Goal: Task Accomplishment & Management: Use online tool/utility

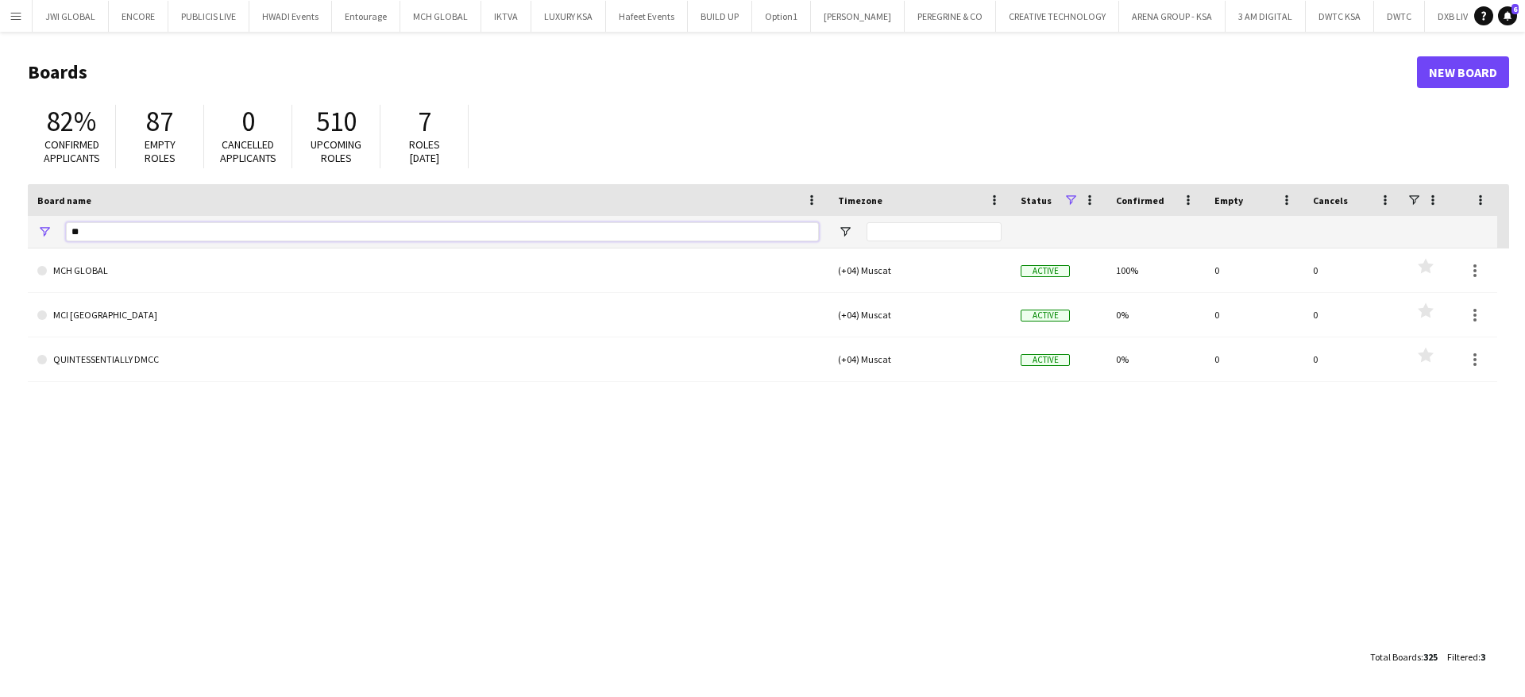
click at [186, 227] on input "**" at bounding box center [442, 231] width 753 height 19
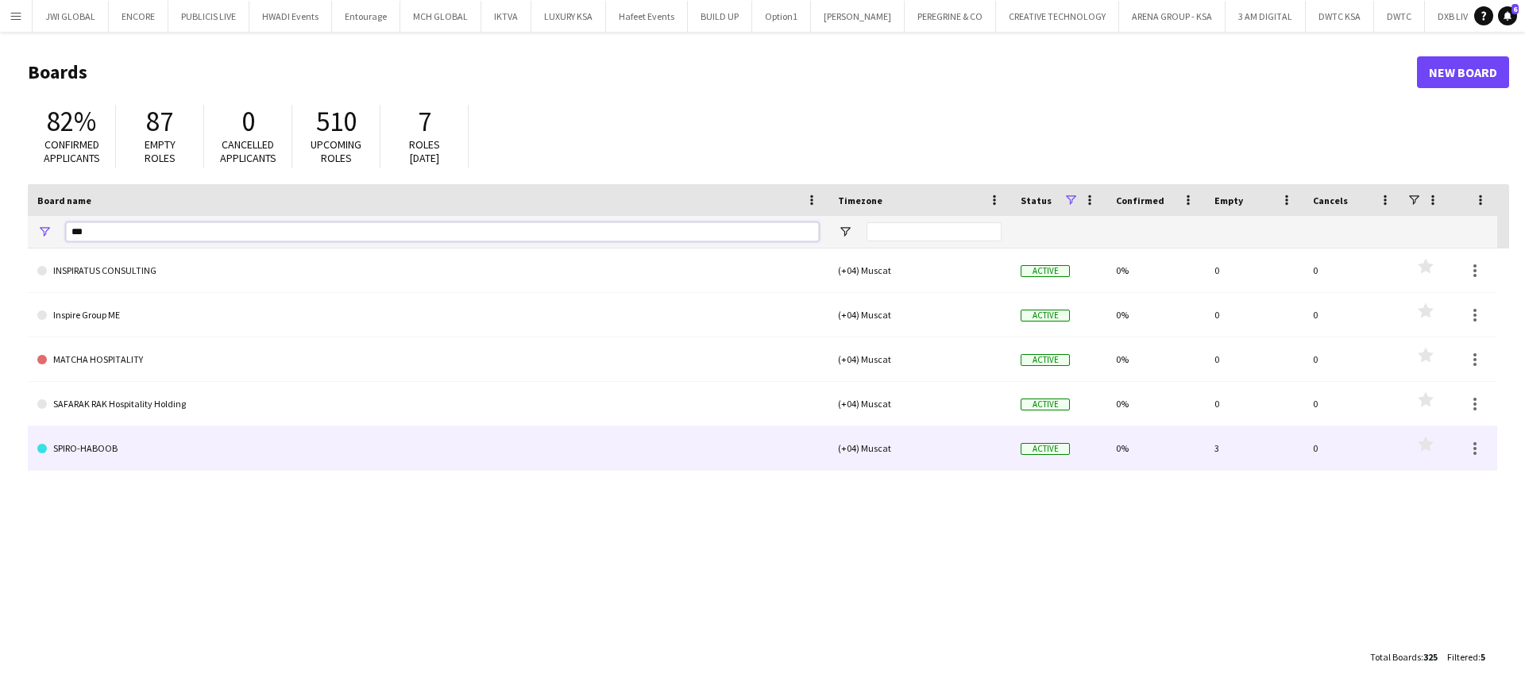
type input "***"
click at [134, 440] on link "SPIRO-HABOOB" at bounding box center [428, 448] width 782 height 44
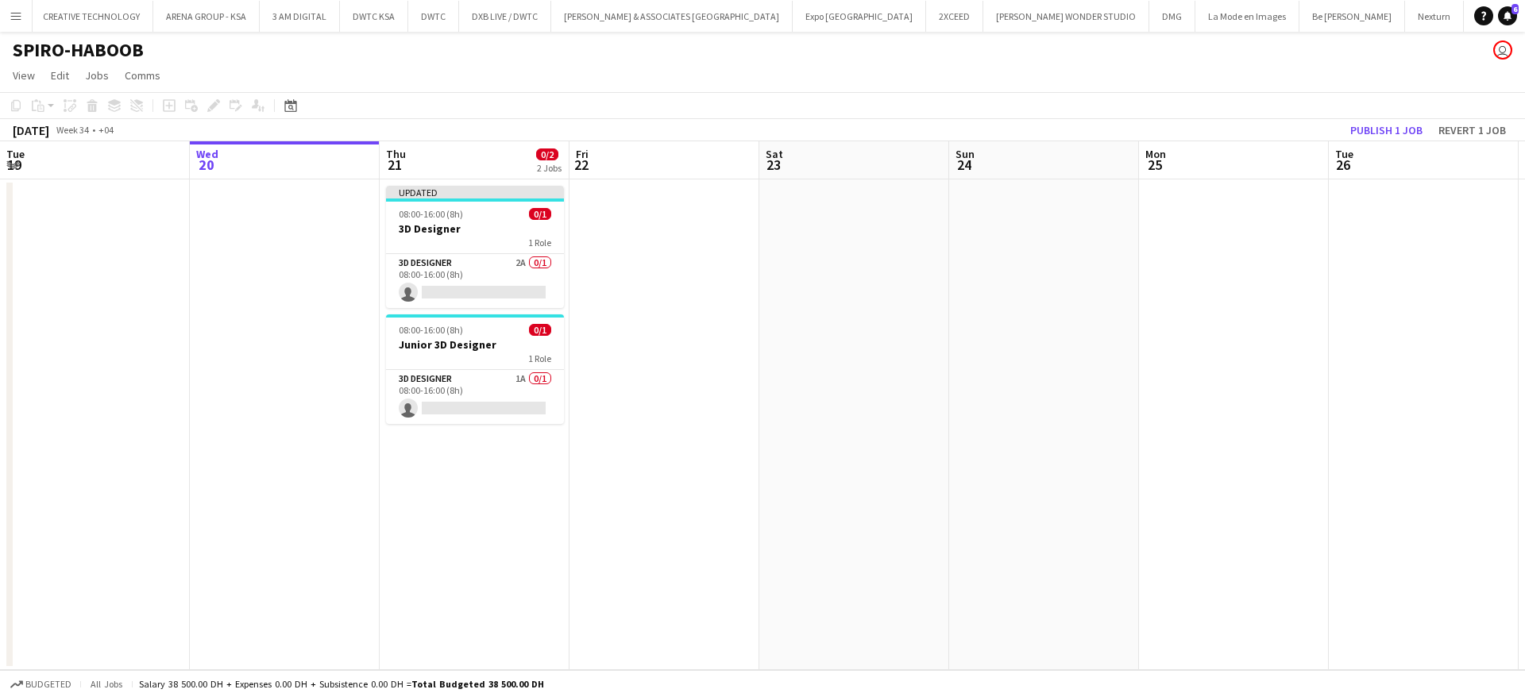
scroll to position [0, 982]
click at [437, 270] on app-card-role "3D Designer 2A 0/1 08:00-16:00 (8h) single-neutral-actions" at bounding box center [475, 281] width 178 height 54
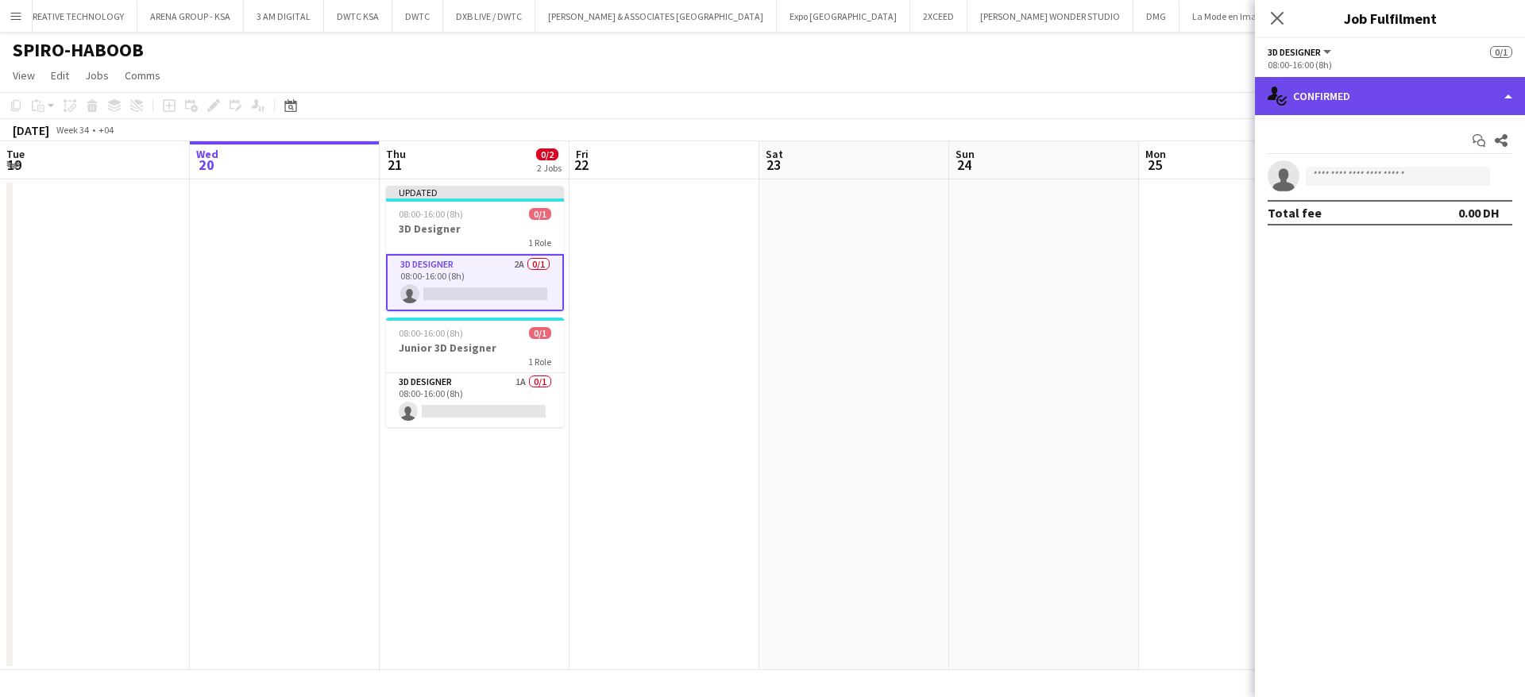
click at [1353, 110] on div "single-neutral-actions-check-2 Confirmed" at bounding box center [1390, 96] width 270 height 38
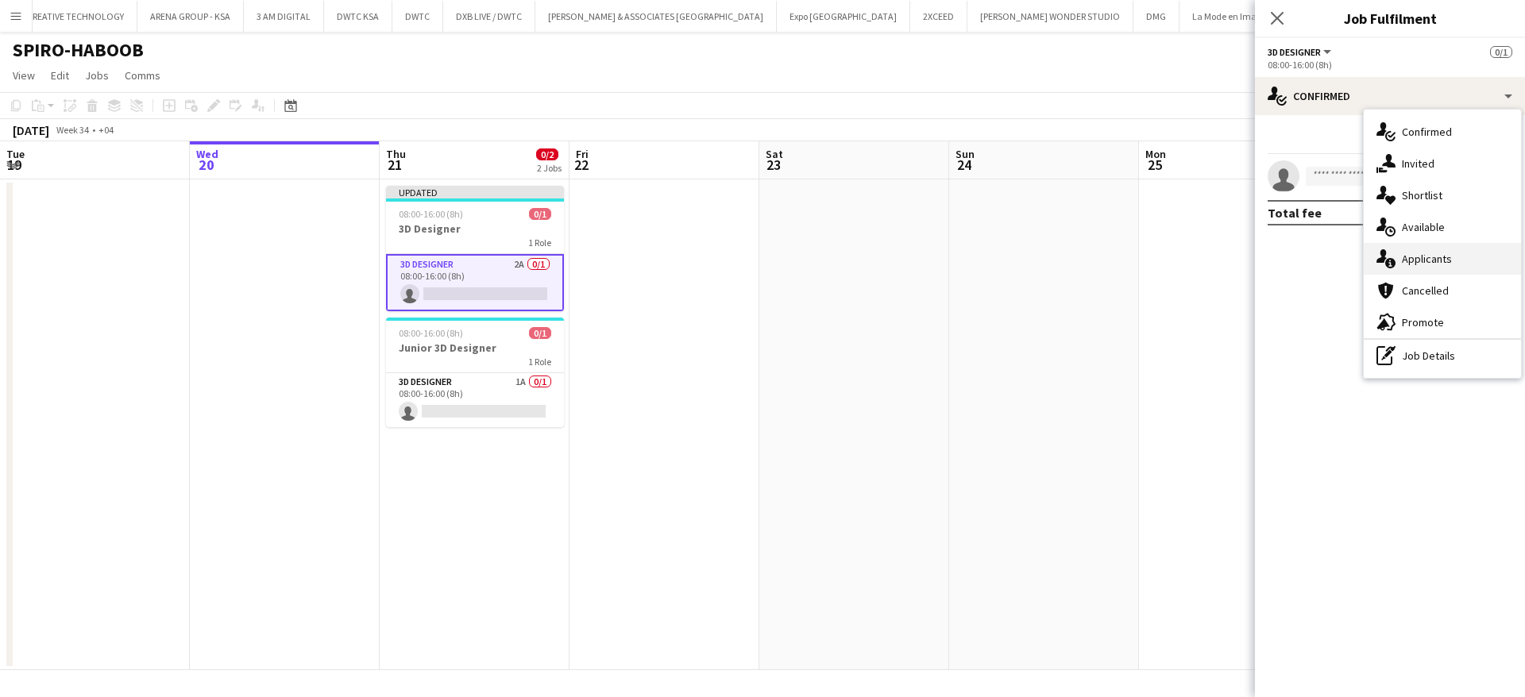
click at [1418, 263] on div "single-neutral-actions-information Applicants" at bounding box center [1442, 259] width 157 height 32
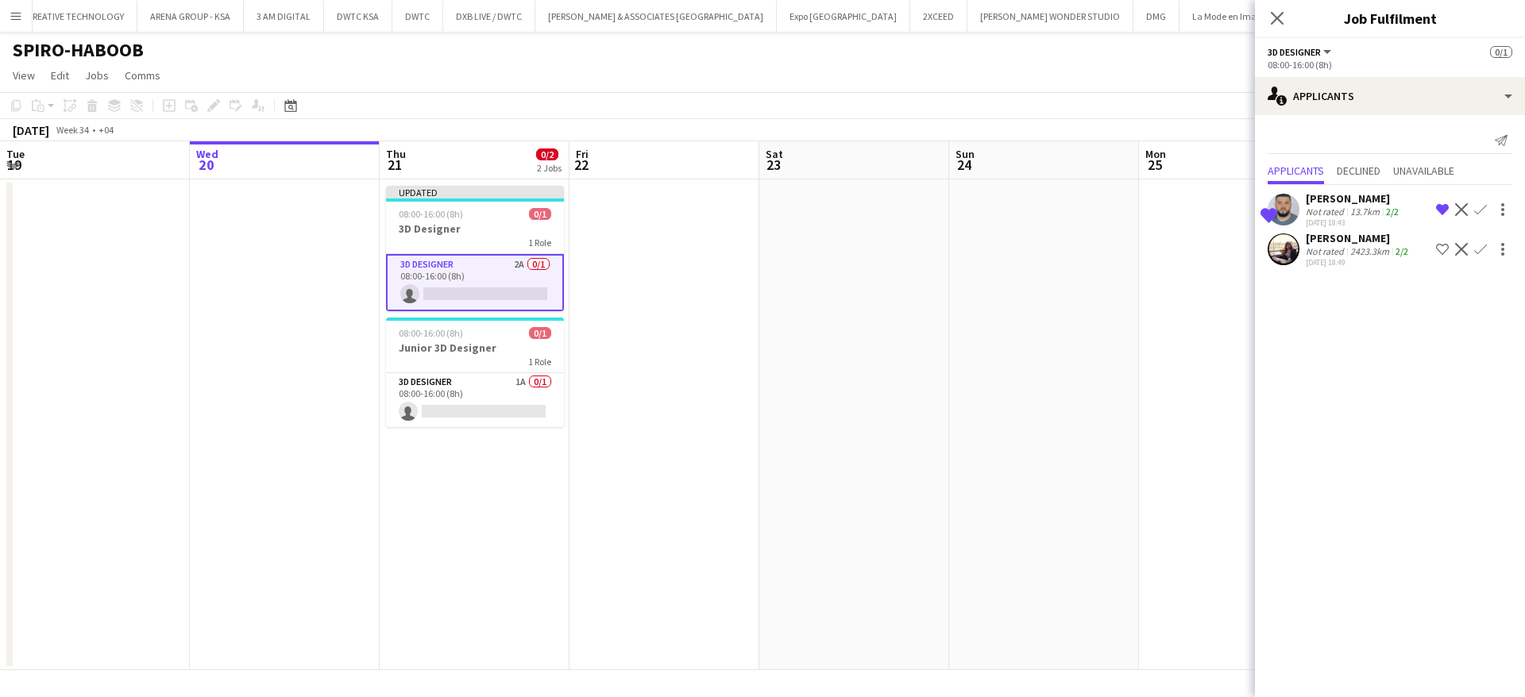
click at [1347, 249] on div "2423.3km" at bounding box center [1369, 251] width 45 height 12
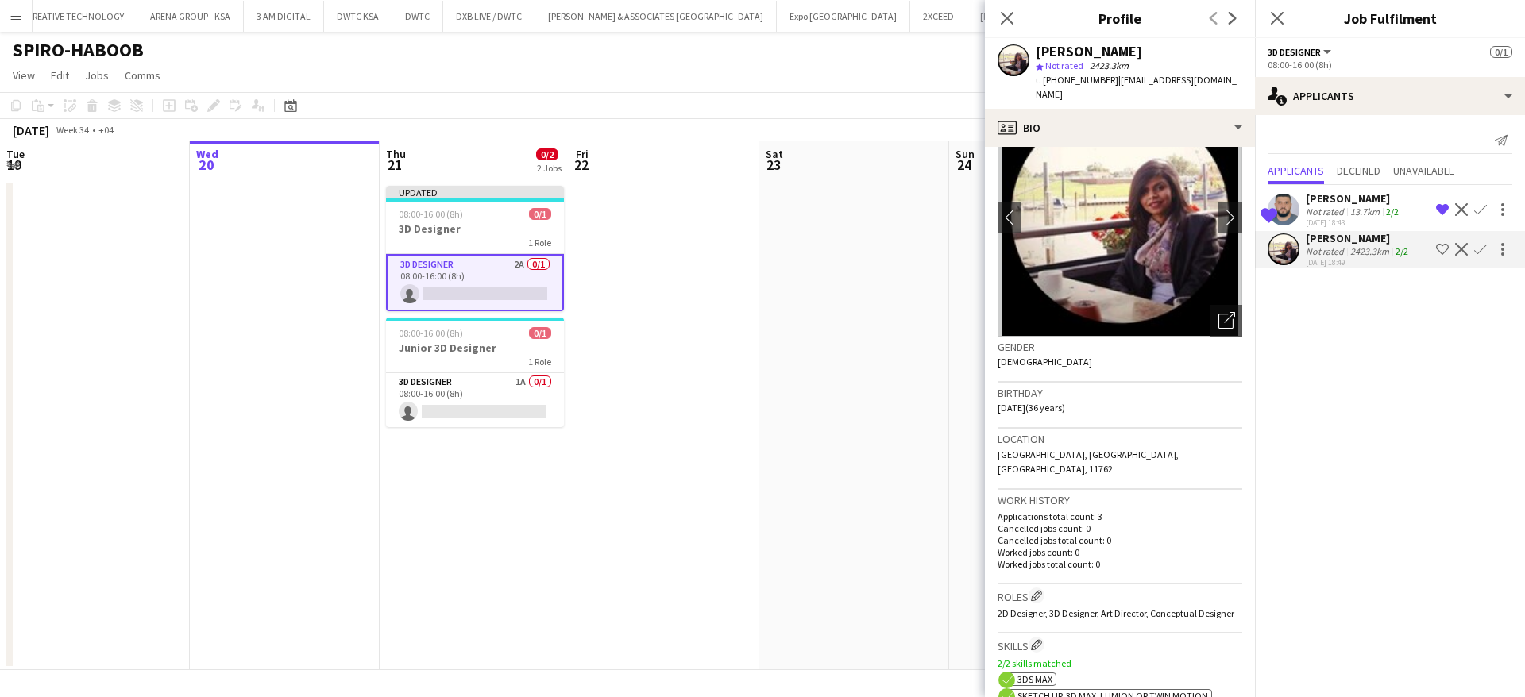
scroll to position [62, 0]
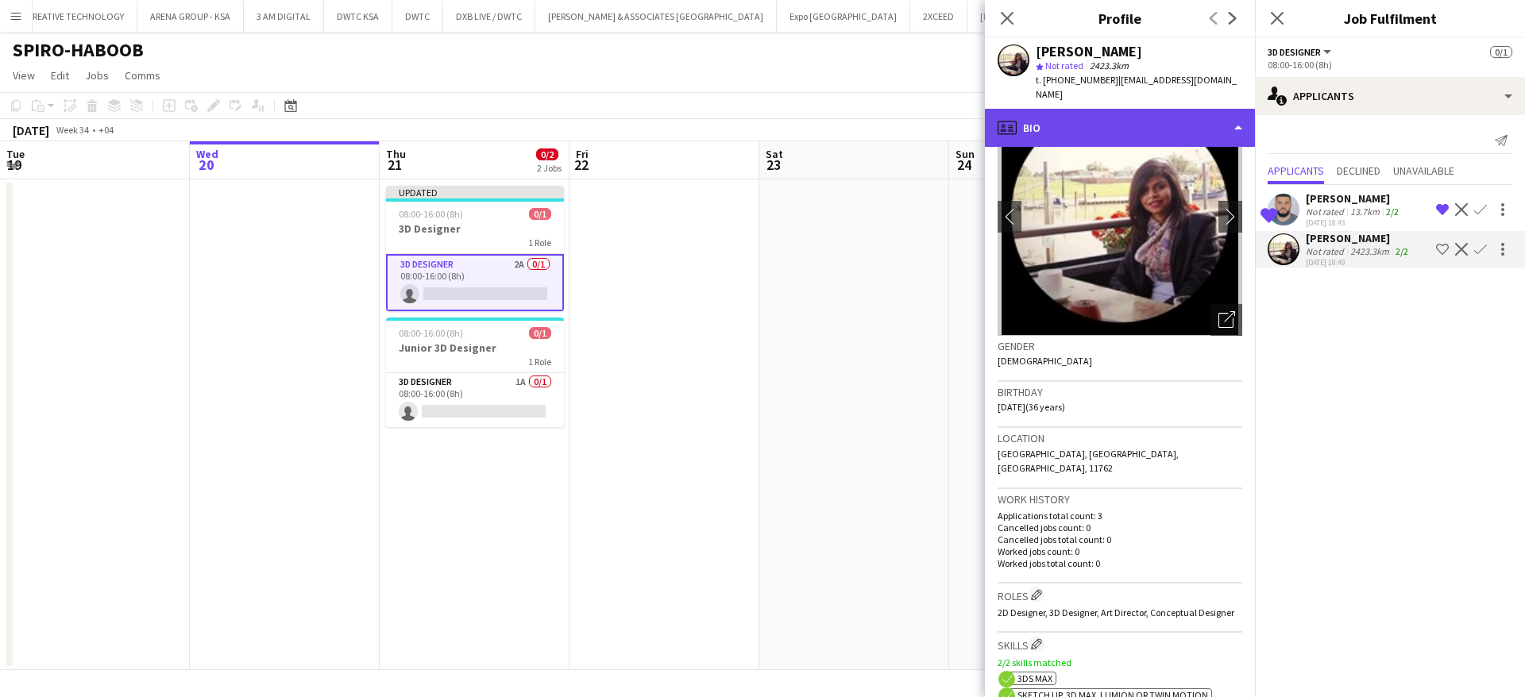
click at [1126, 115] on div "profile Bio" at bounding box center [1120, 128] width 270 height 38
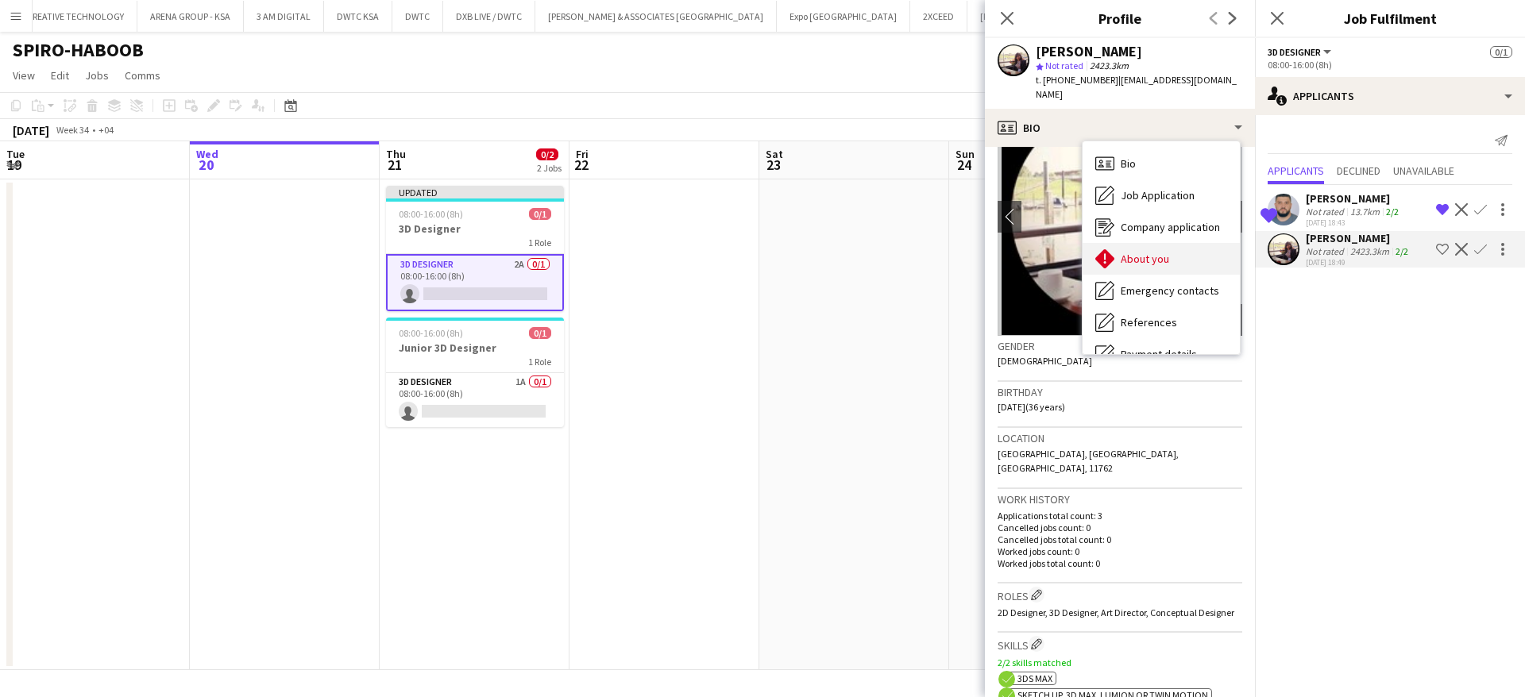
click at [1160, 252] on span "About you" at bounding box center [1145, 259] width 48 height 14
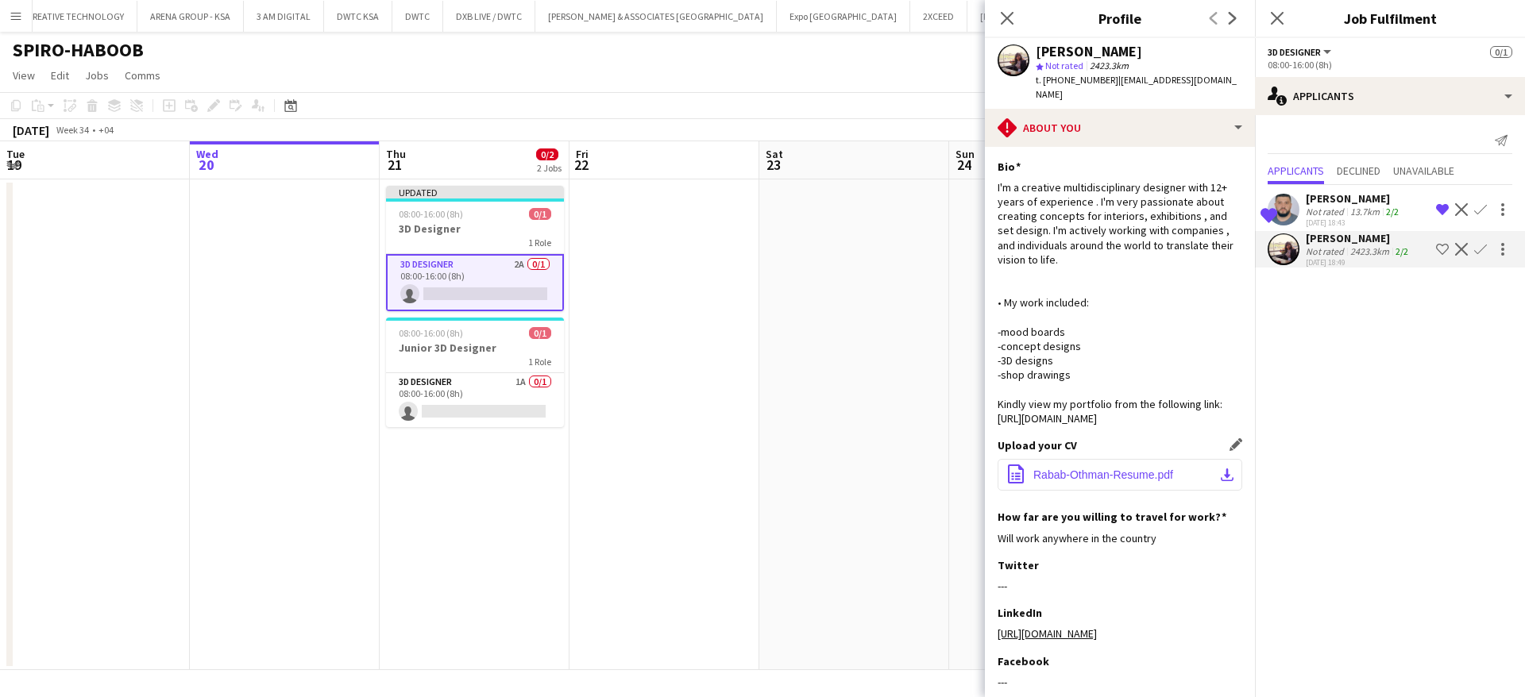
click at [1089, 469] on span "Rabab-Othman-Resume.pdf" at bounding box center [1103, 475] width 140 height 13
click at [23, 14] on button "Menu" at bounding box center [16, 16] width 32 height 32
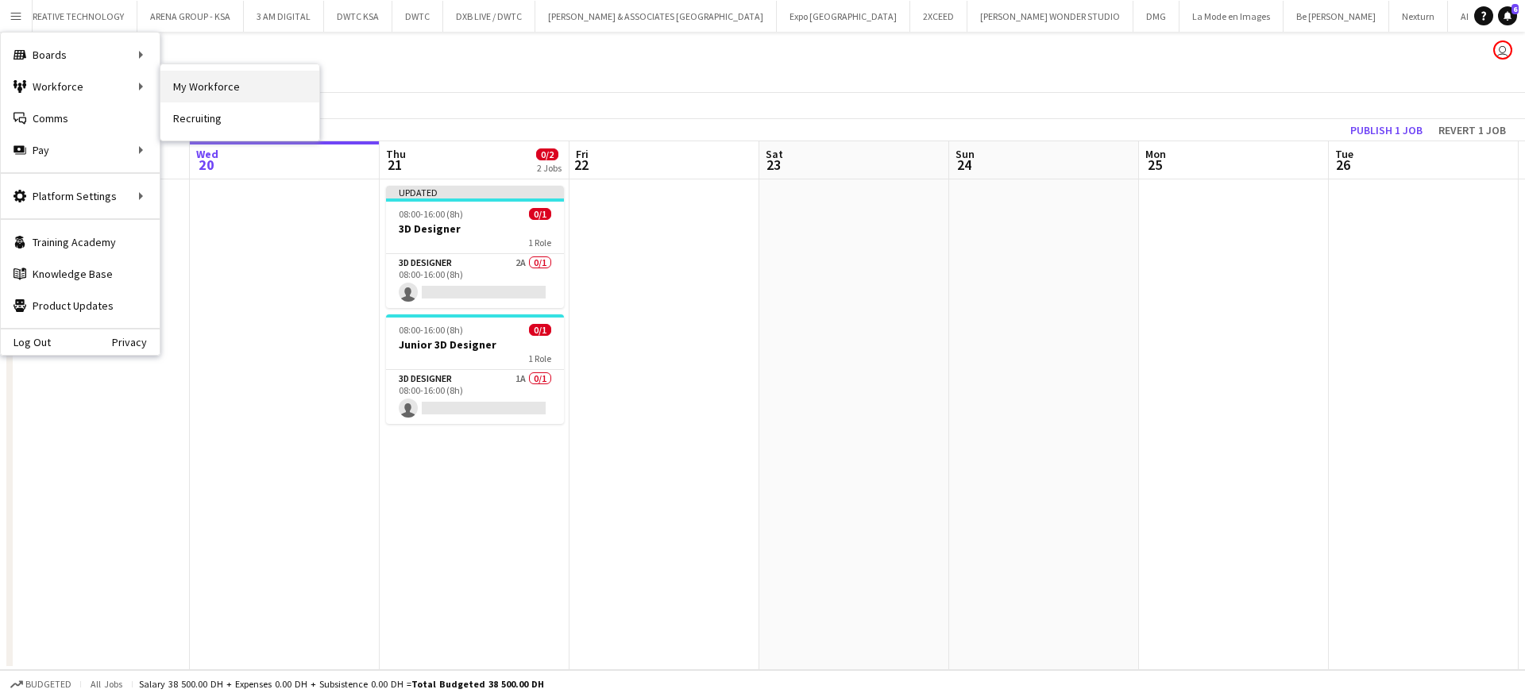
click at [231, 80] on link "My Workforce" at bounding box center [239, 87] width 159 height 32
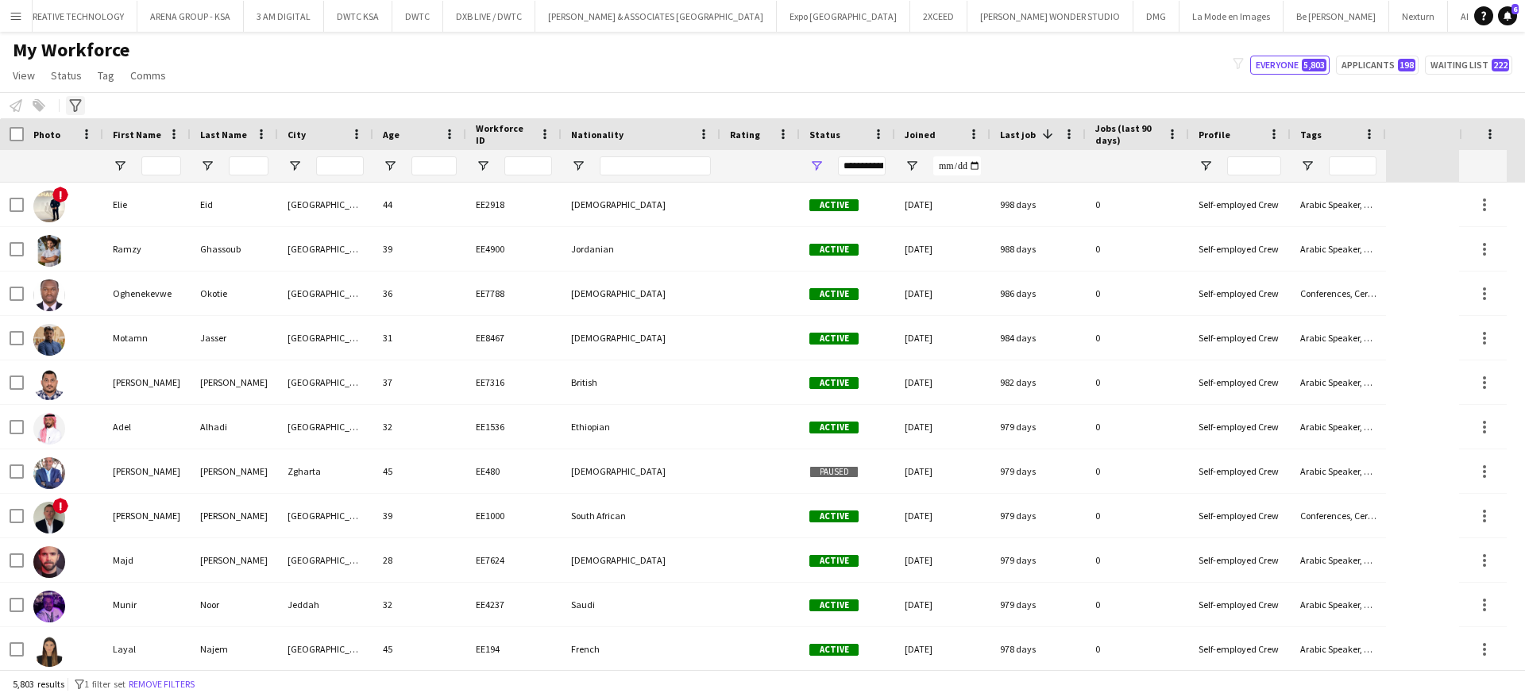
click at [75, 103] on icon "Advanced filters" at bounding box center [75, 105] width 13 height 13
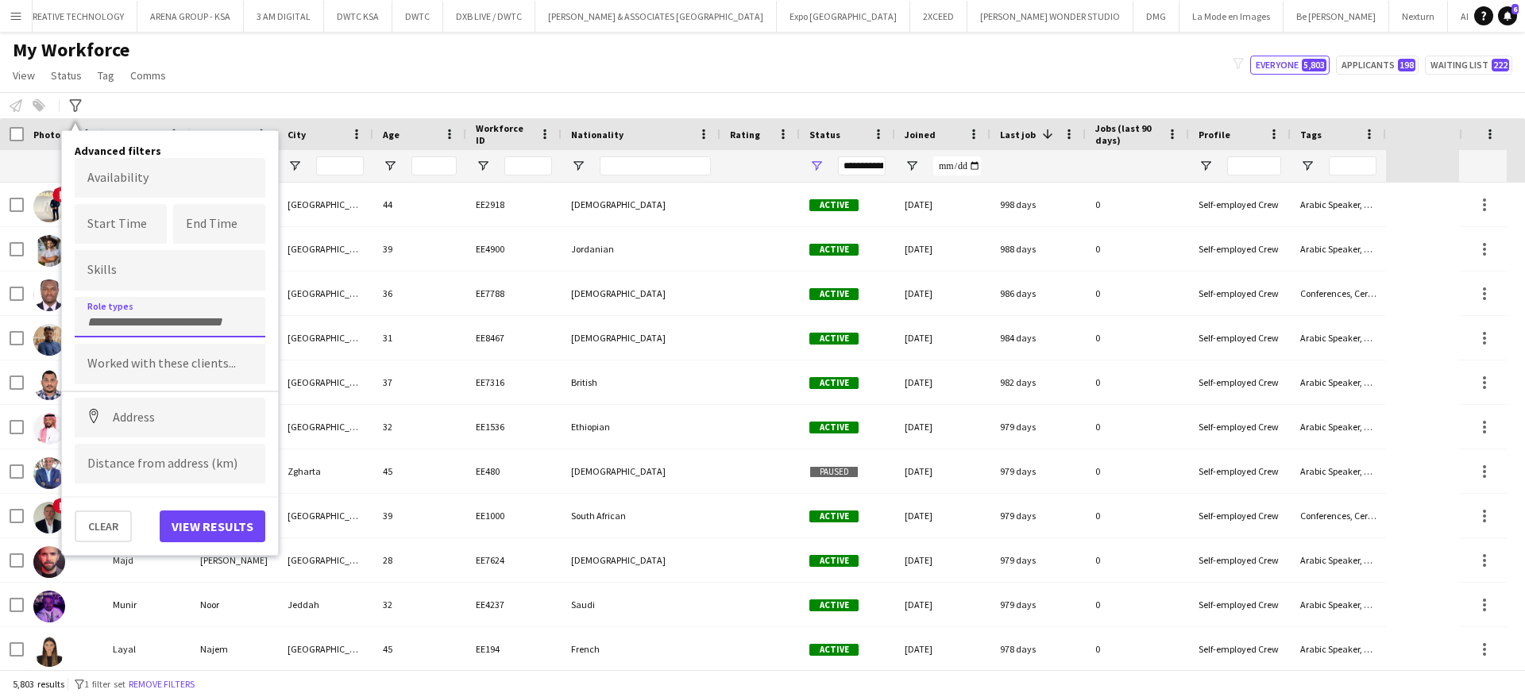
click at [156, 303] on div at bounding box center [170, 317] width 191 height 41
type input "**"
click at [208, 345] on div "3D Designer" at bounding box center [170, 361] width 191 height 38
click at [218, 515] on button "View results" at bounding box center [213, 527] width 106 height 32
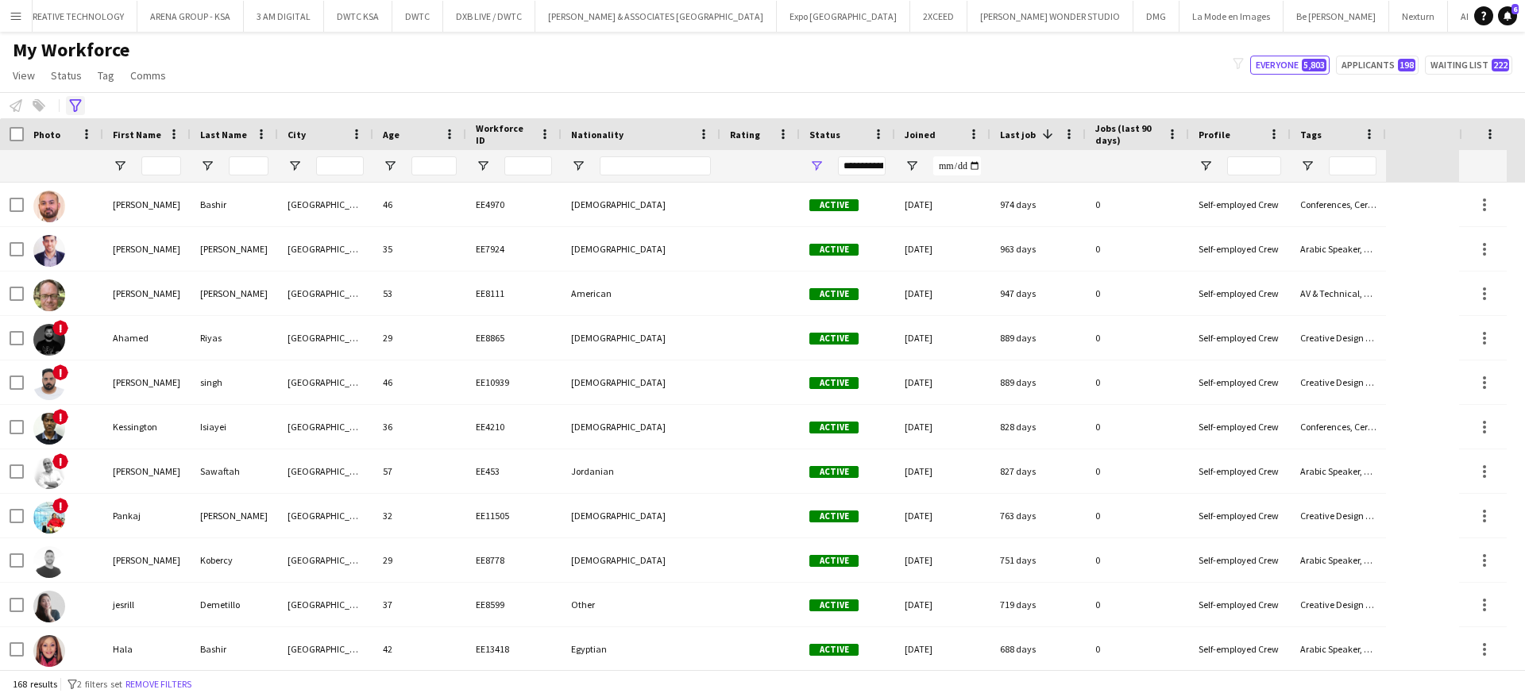
click at [77, 107] on icon at bounding box center [75, 105] width 12 height 13
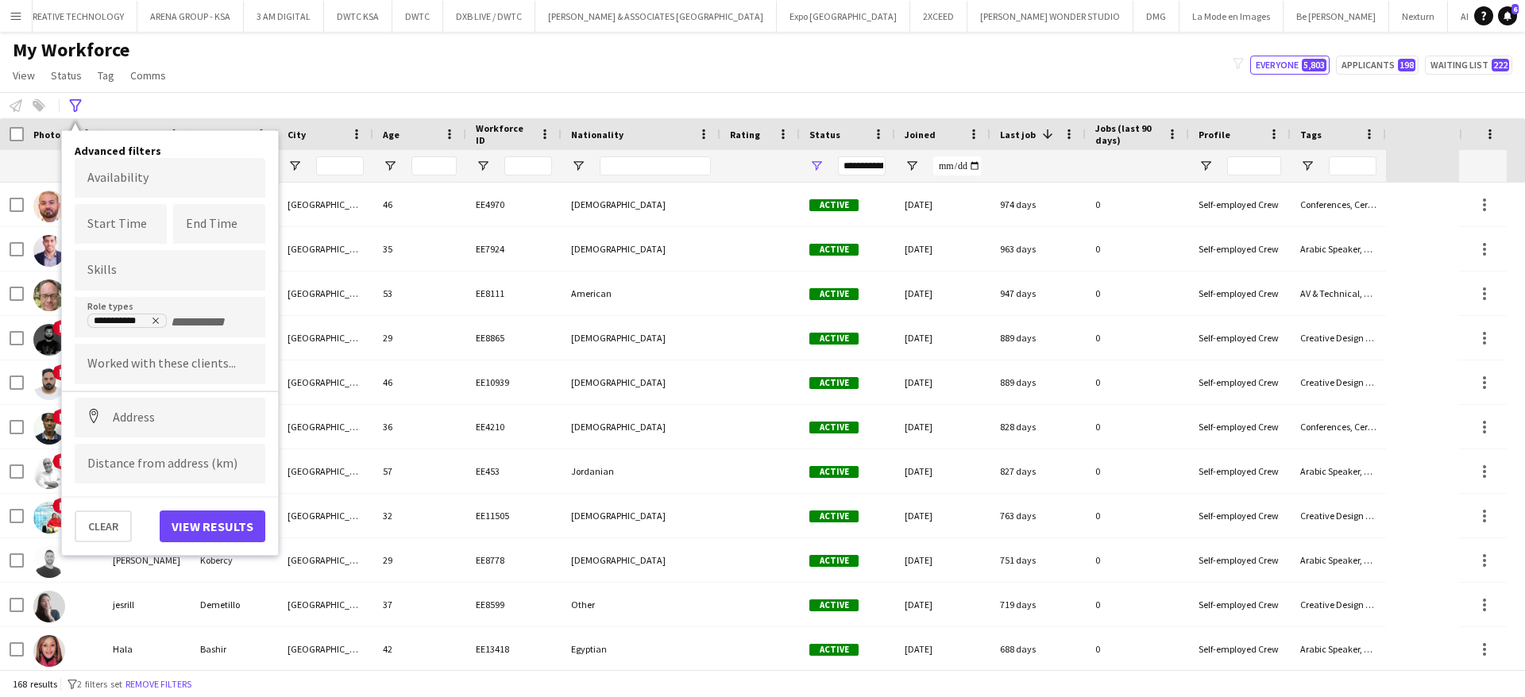
click at [554, 79] on div "My Workforce View Views Default view [PERSON_NAME] New view Update view Delete …" at bounding box center [762, 65] width 1525 height 54
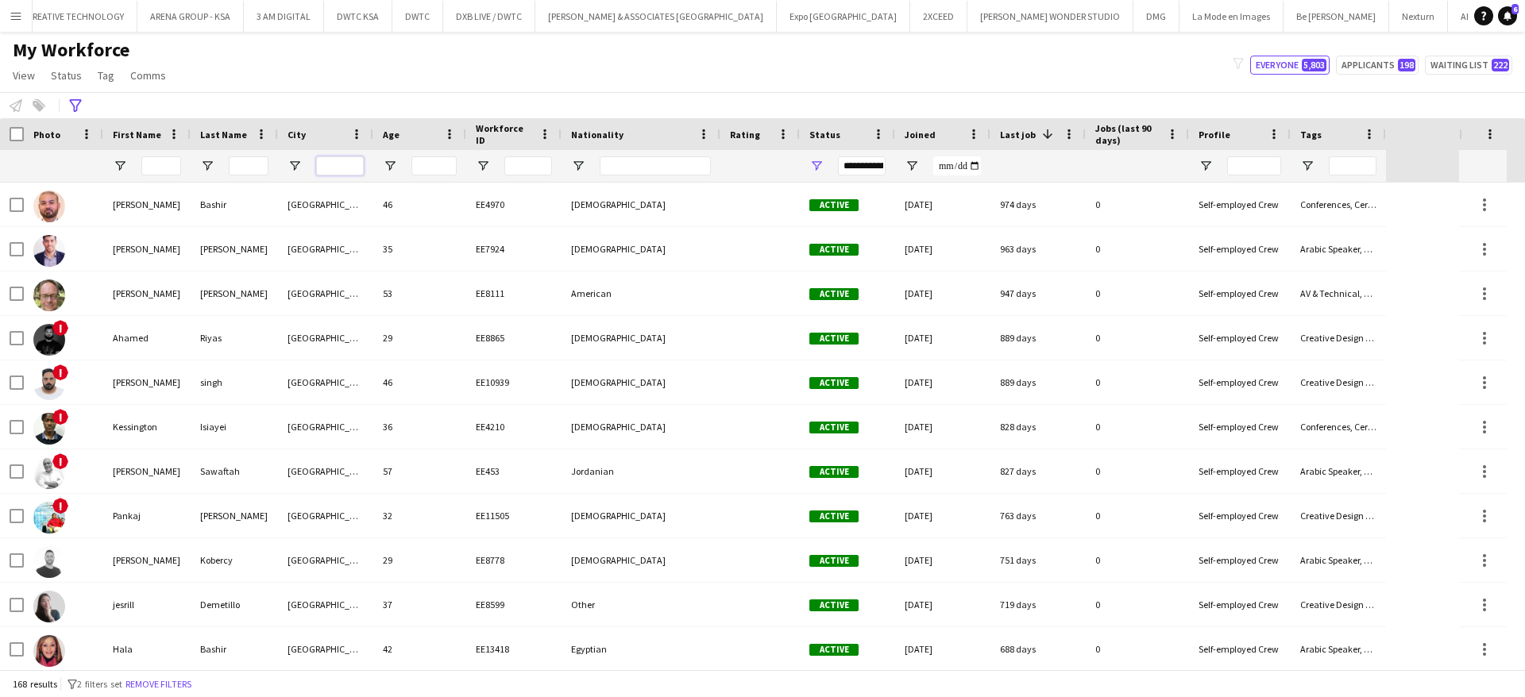
click at [331, 165] on input "City Filter Input" at bounding box center [340, 165] width 48 height 19
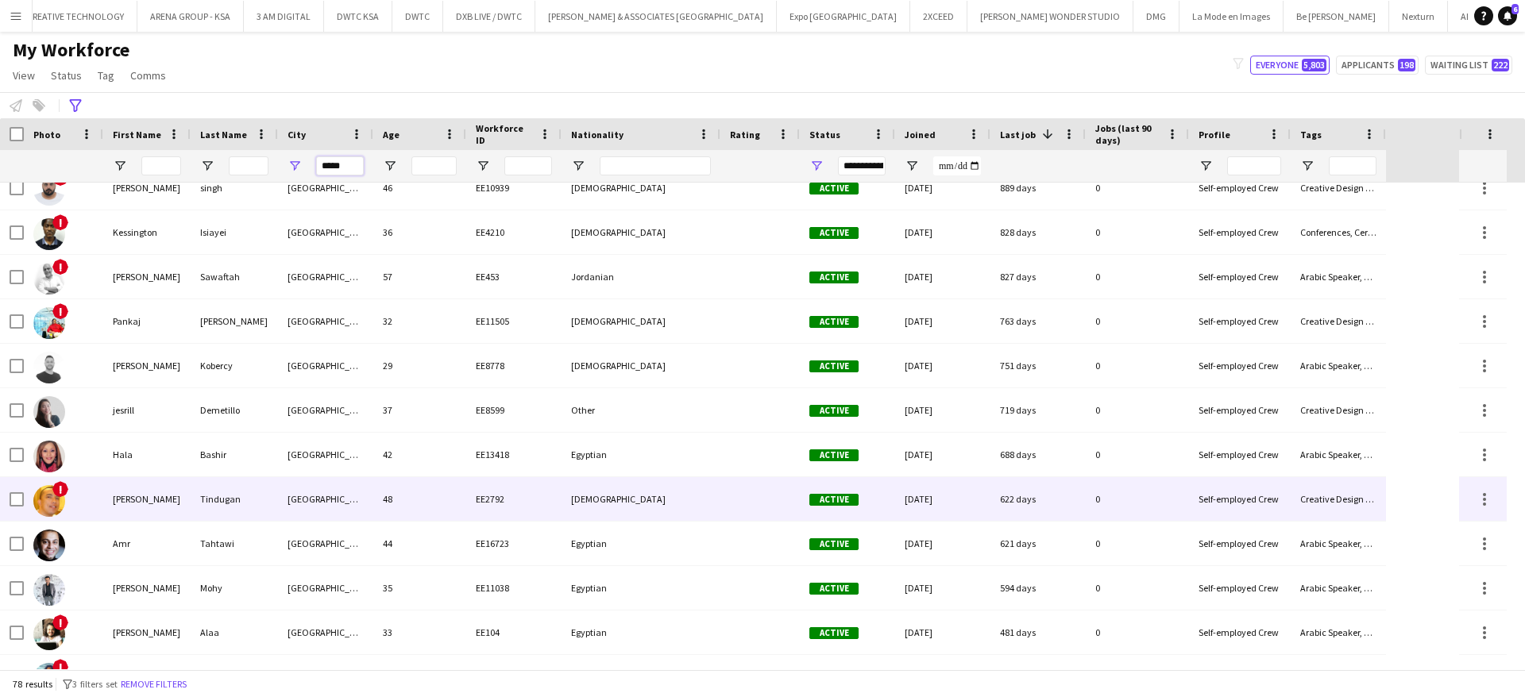
scroll to position [185, 0]
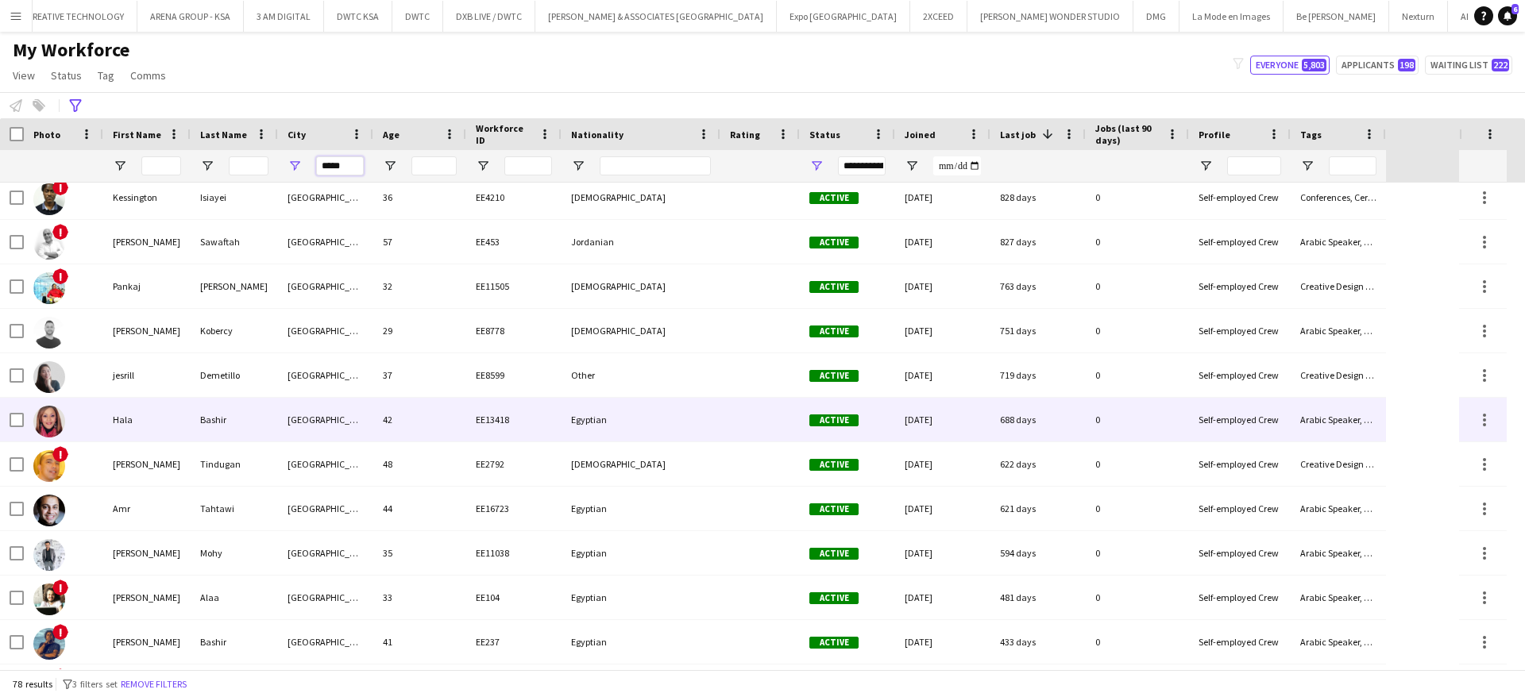
type input "*****"
click at [150, 427] on div "Hala" at bounding box center [146, 420] width 87 height 44
